Goal: Browse casually

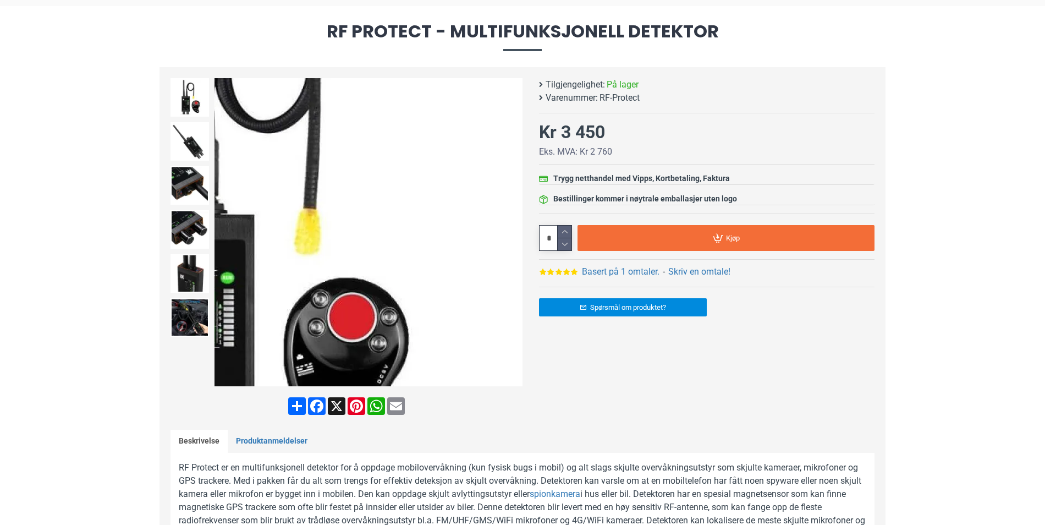
click at [515, 232] on div "Next slide" at bounding box center [512, 232] width 19 height 19
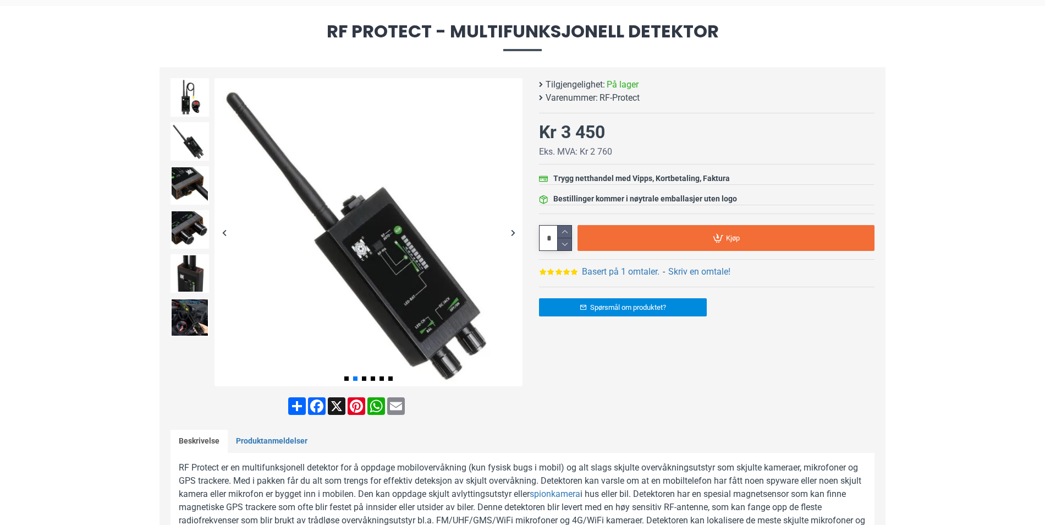
click at [514, 232] on div "Next slide" at bounding box center [512, 232] width 19 height 19
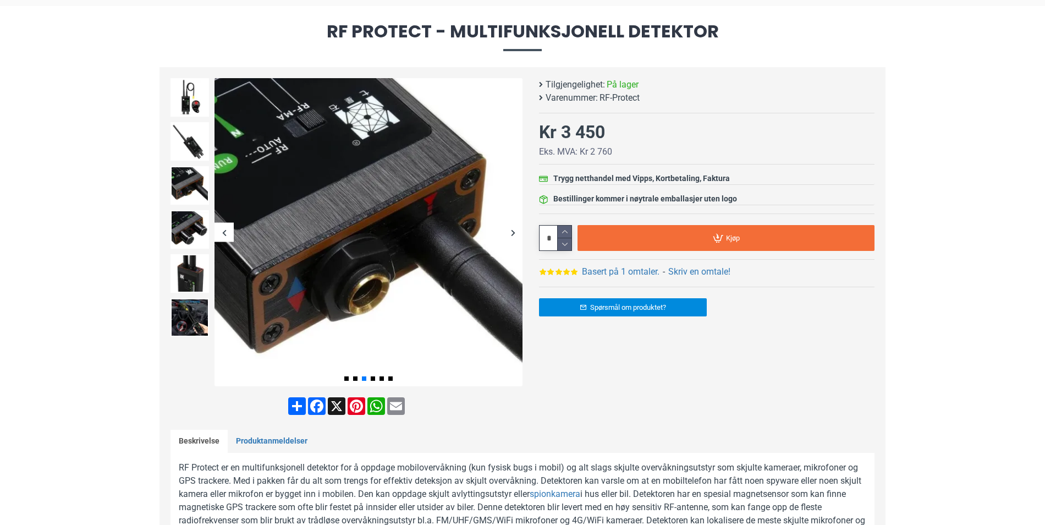
click at [514, 231] on div "Next slide" at bounding box center [512, 232] width 19 height 19
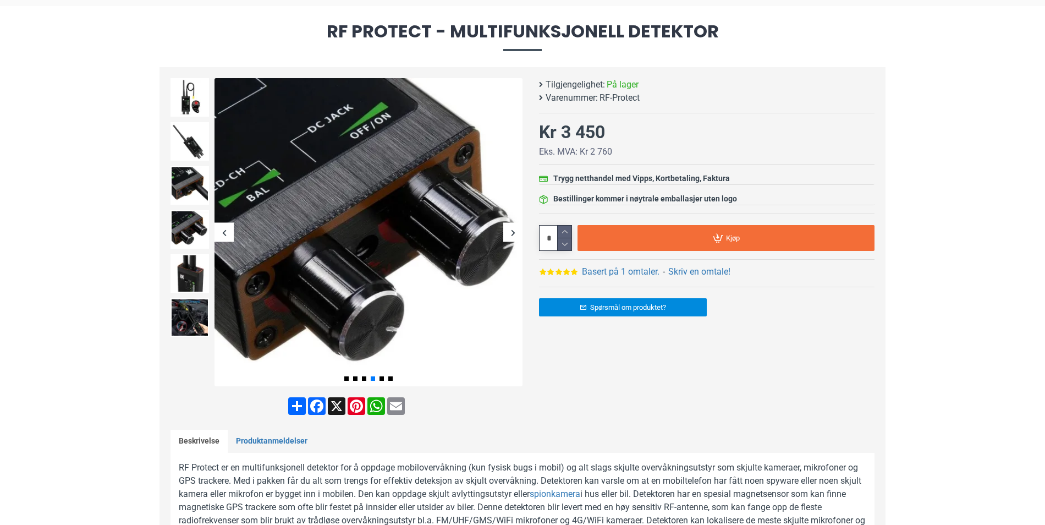
click at [514, 231] on div "Next slide" at bounding box center [512, 232] width 19 height 19
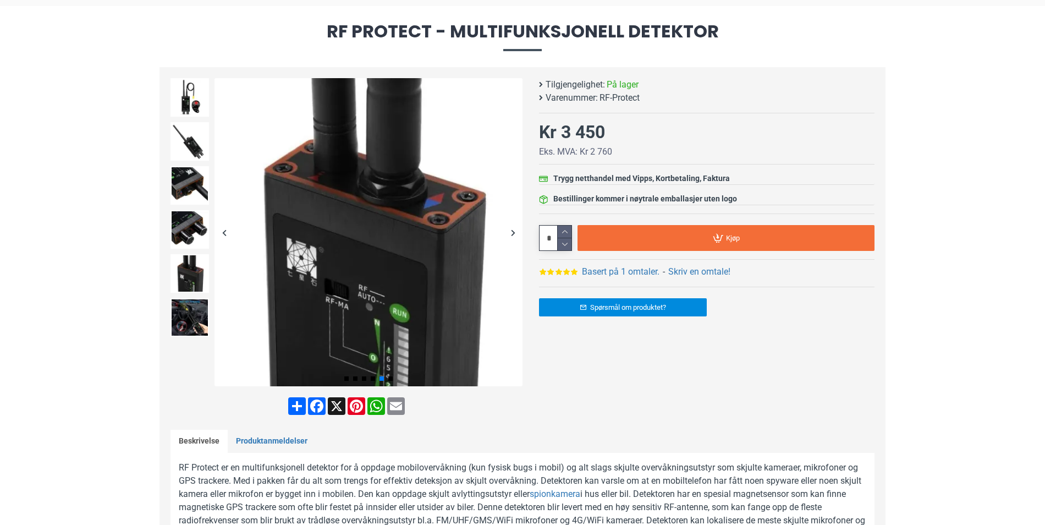
click at [514, 231] on div "Next slide" at bounding box center [512, 232] width 19 height 19
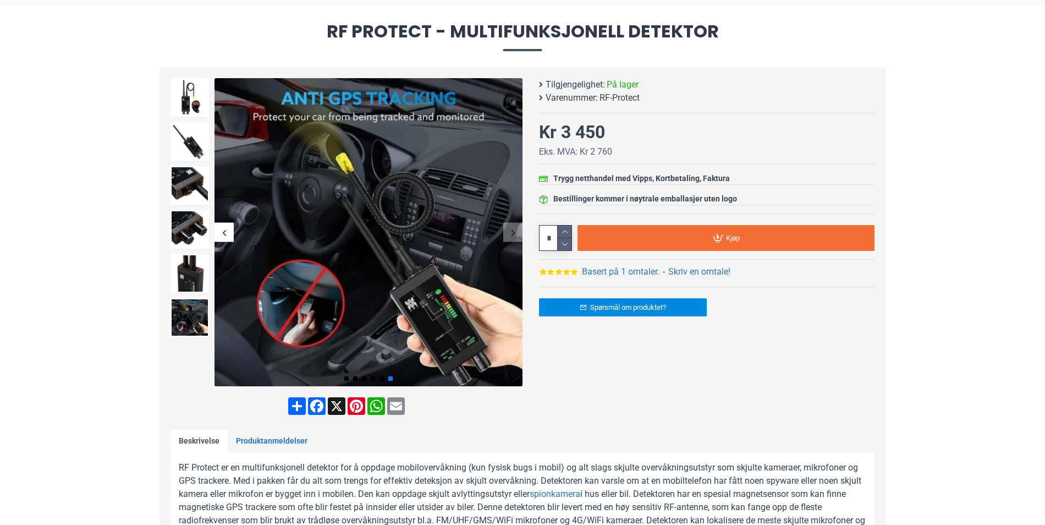
click at [514, 231] on div "Next slide" at bounding box center [512, 232] width 19 height 19
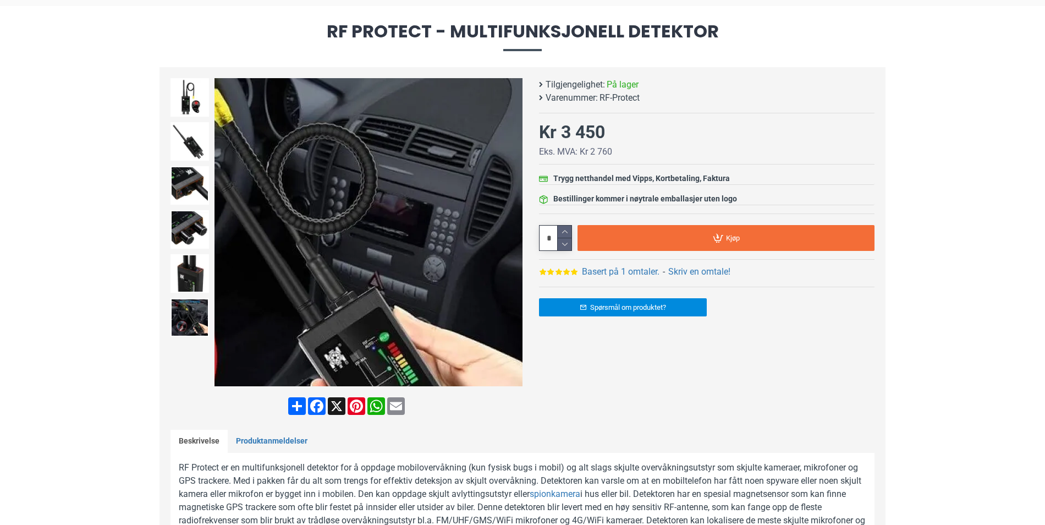
click at [508, 235] on div "Next slide" at bounding box center [512, 232] width 19 height 19
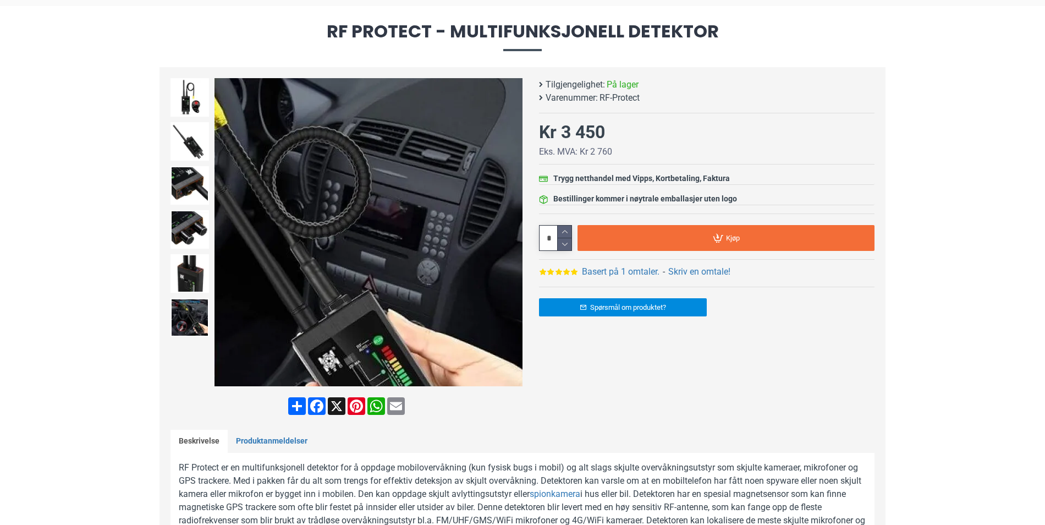
click at [515, 230] on div "Next slide" at bounding box center [512, 232] width 19 height 19
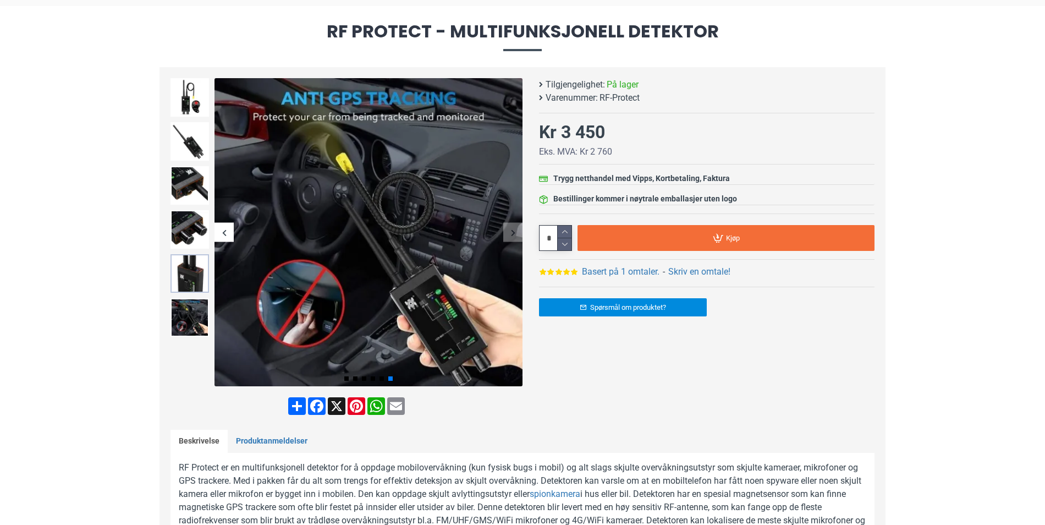
click at [183, 281] on img at bounding box center [190, 273] width 39 height 39
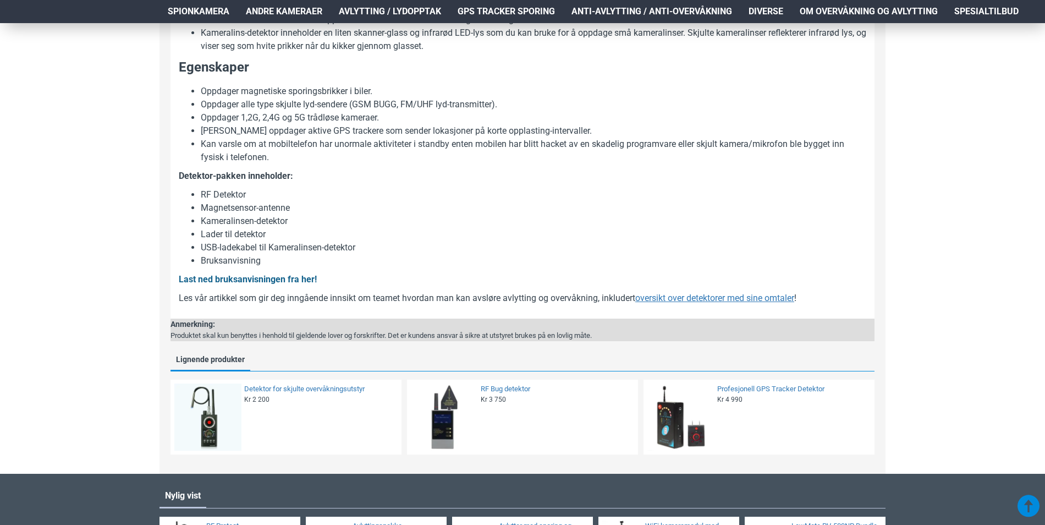
scroll to position [889, 0]
